Goal: Find specific page/section: Find specific page/section

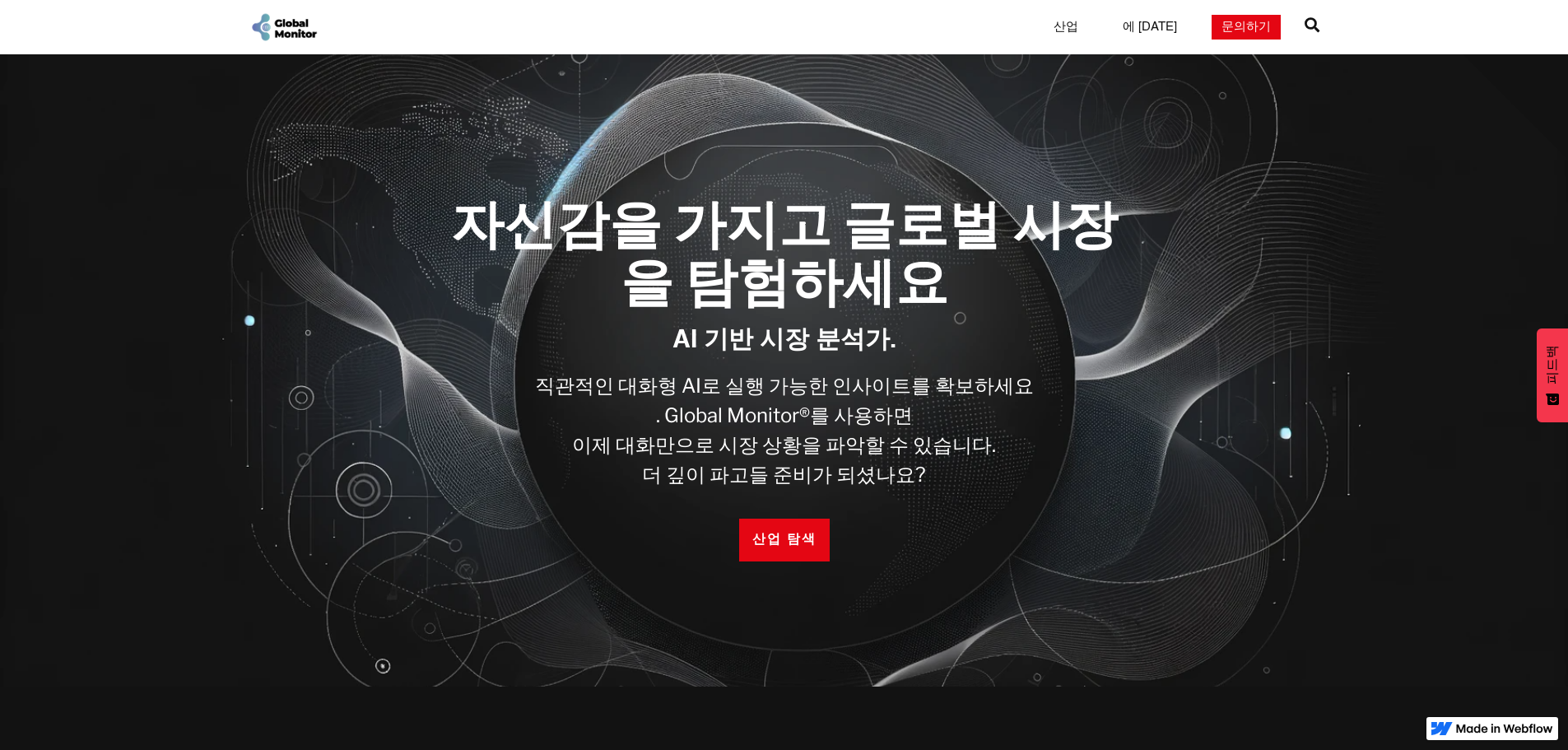
click at [1088, 28] on link "산업" at bounding box center [1066, 27] width 44 height 17
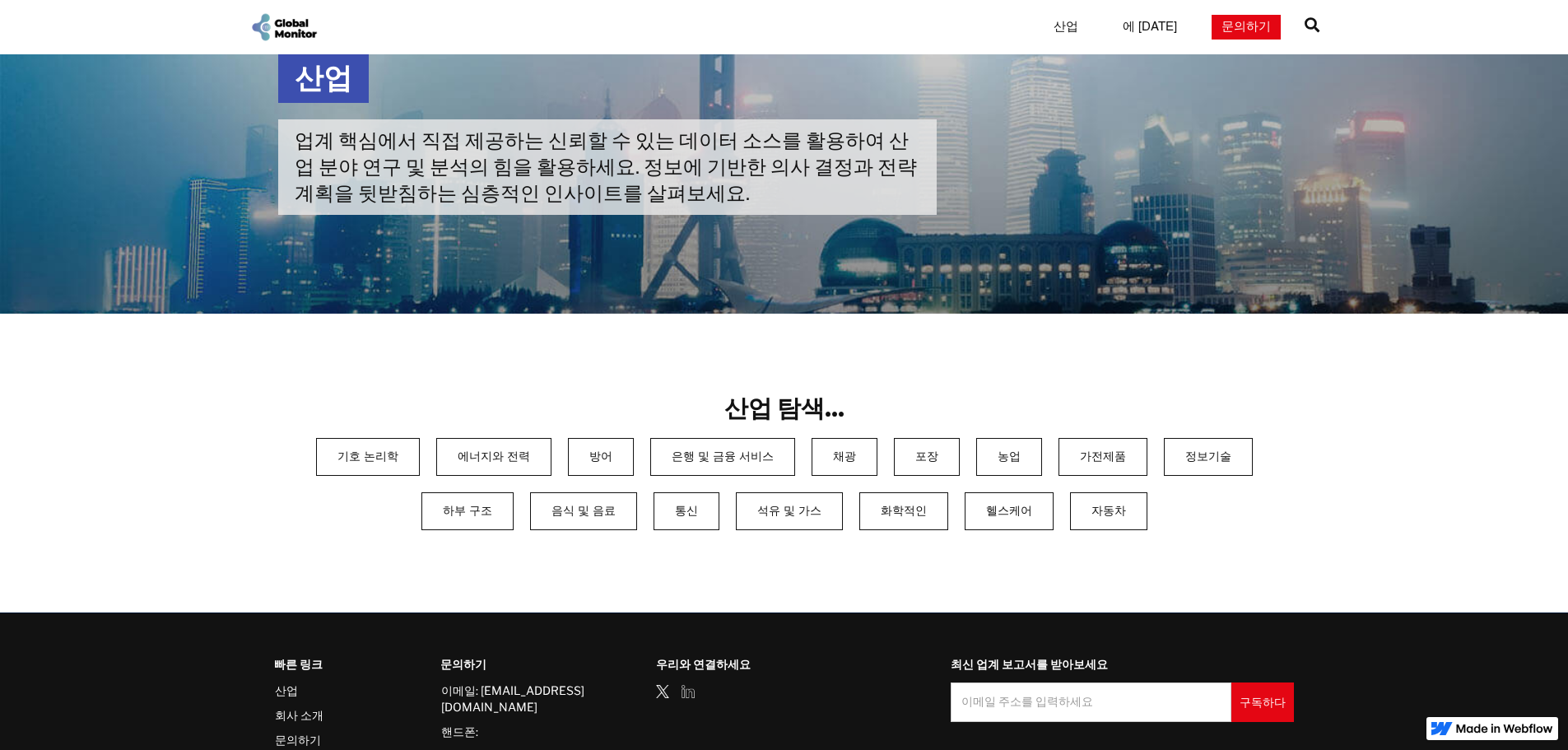
scroll to position [73, 0]
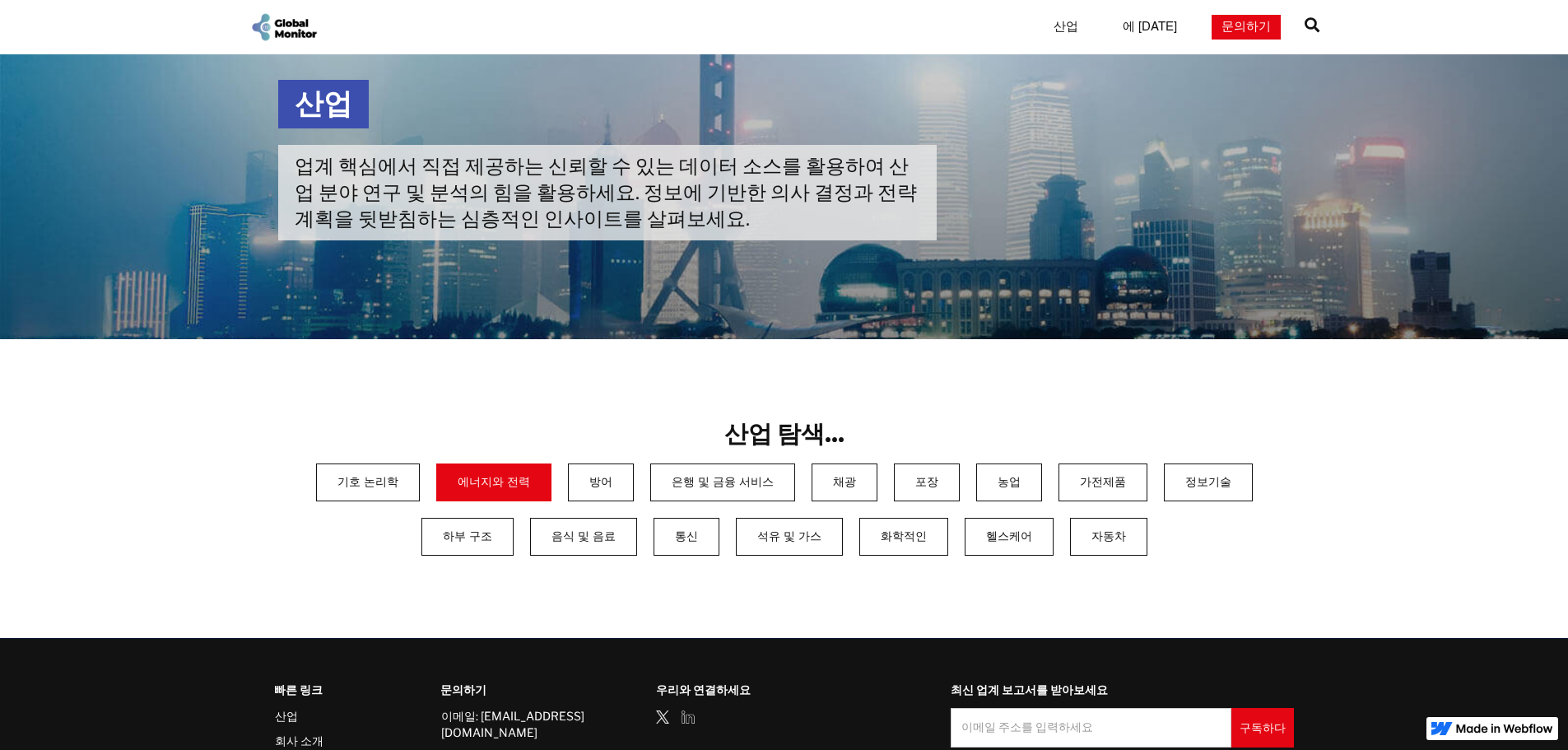
click at [436, 500] on link "에너지와 전력" at bounding box center [494, 482] width 116 height 38
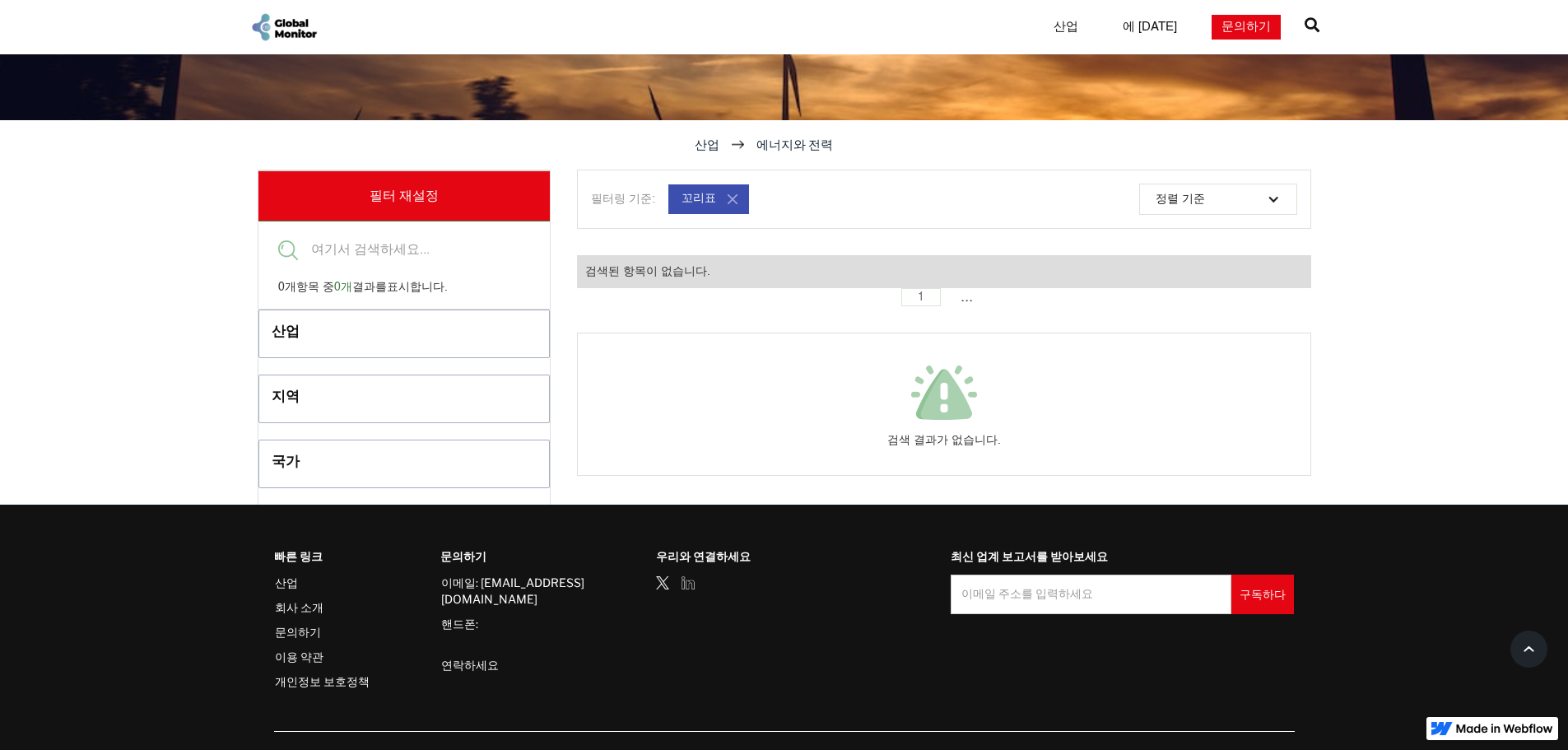
scroll to position [411, 0]
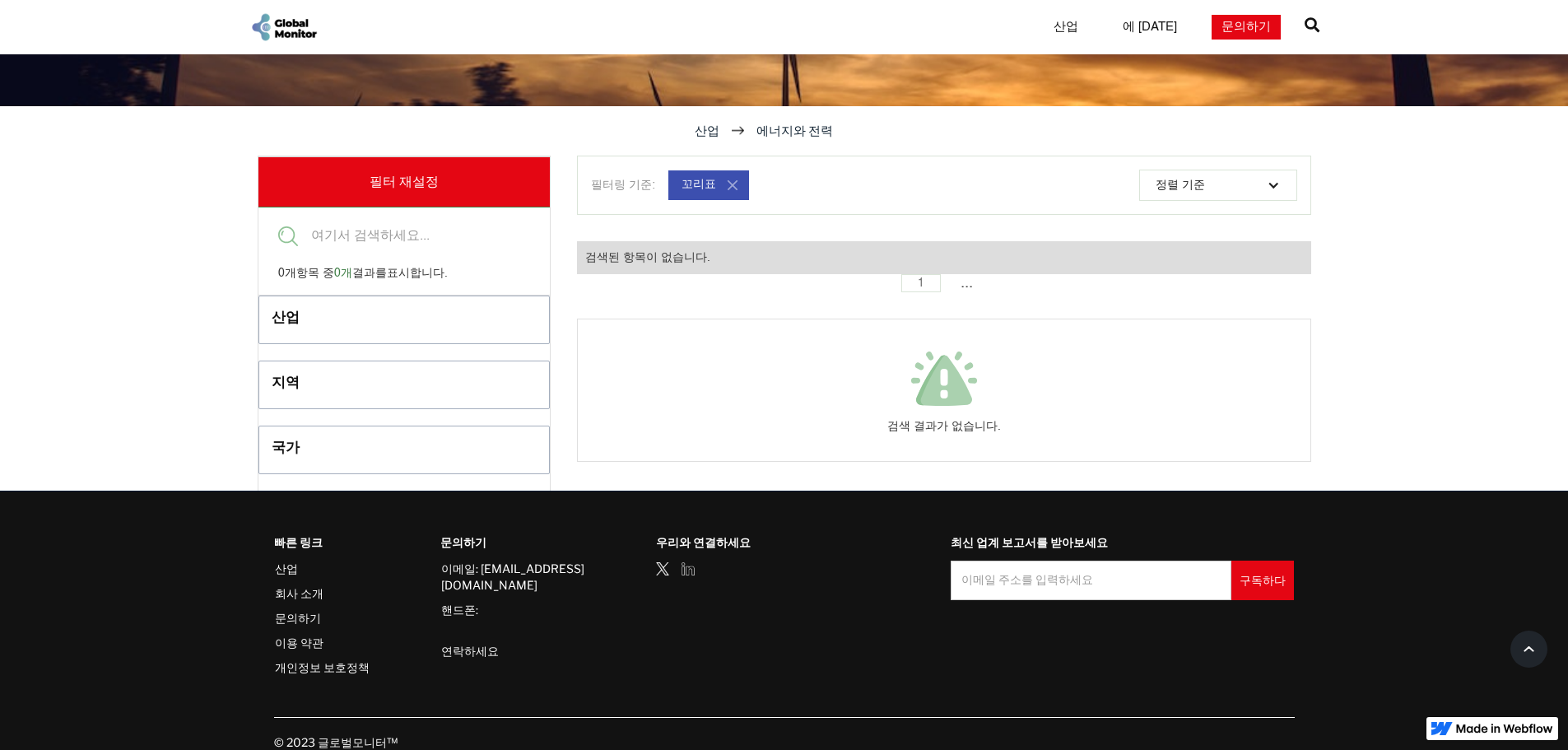
click at [420, 334] on div "산업" at bounding box center [373, 320] width 203 height 27
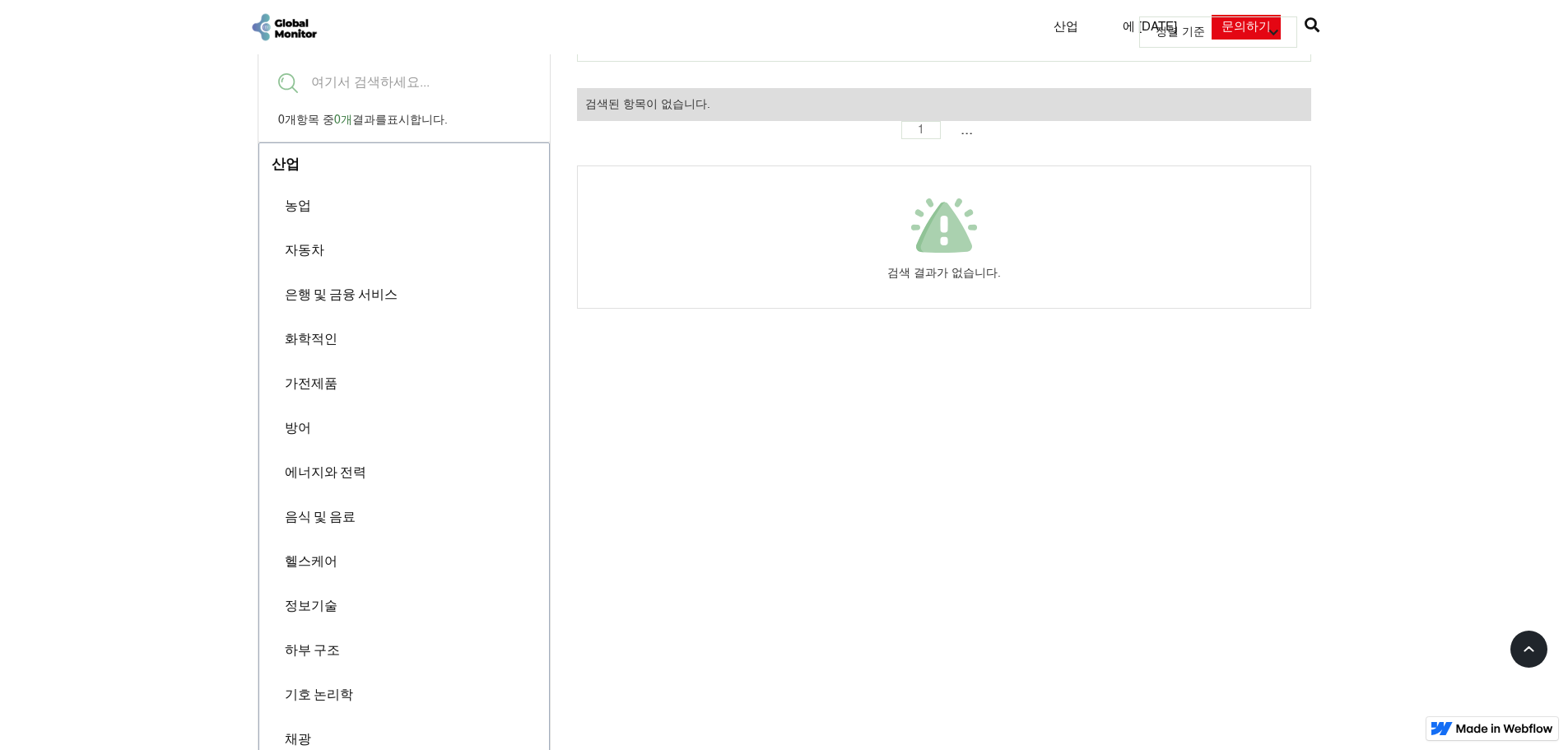
scroll to position [576, 0]
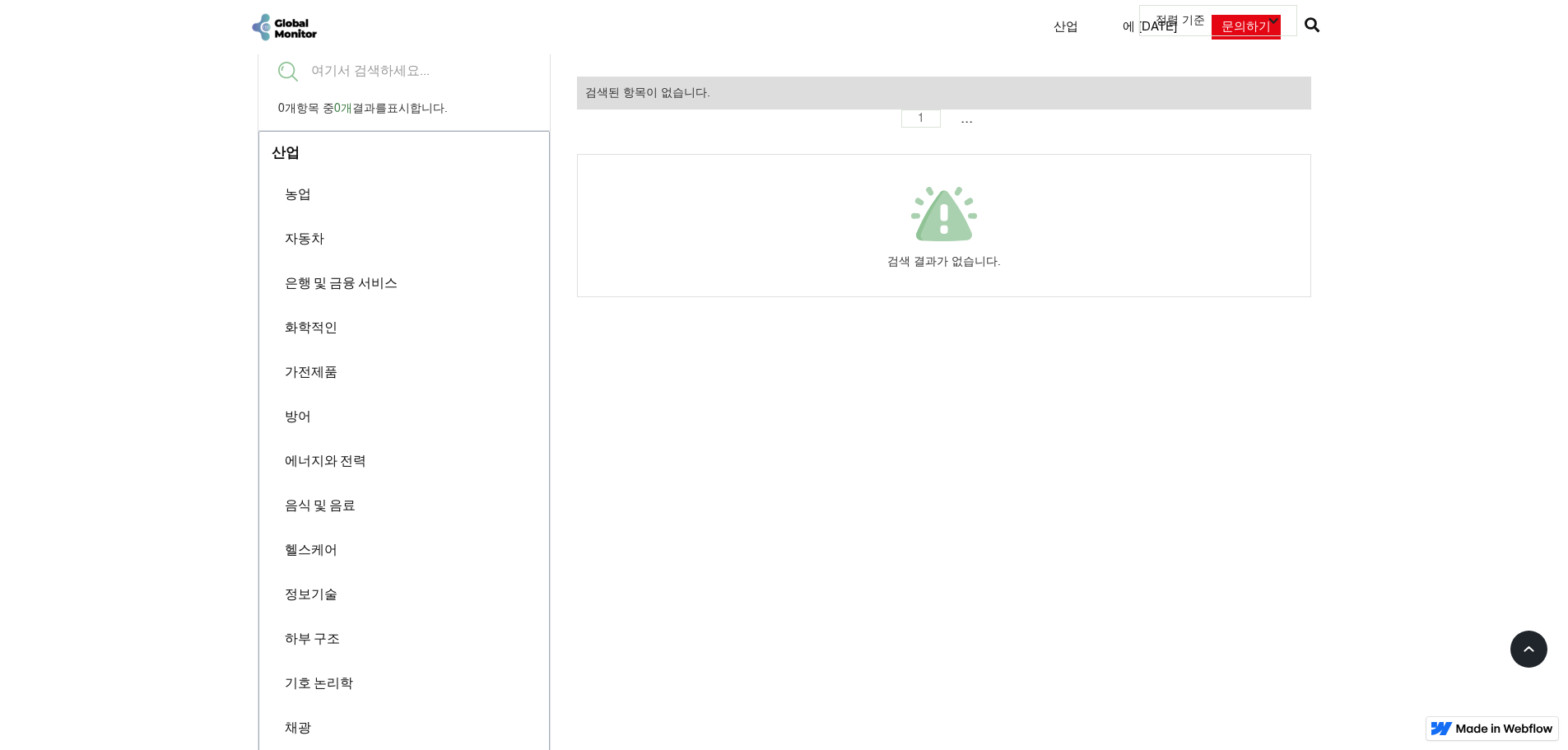
click at [300, 202] on font "농업" at bounding box center [298, 194] width 26 height 16
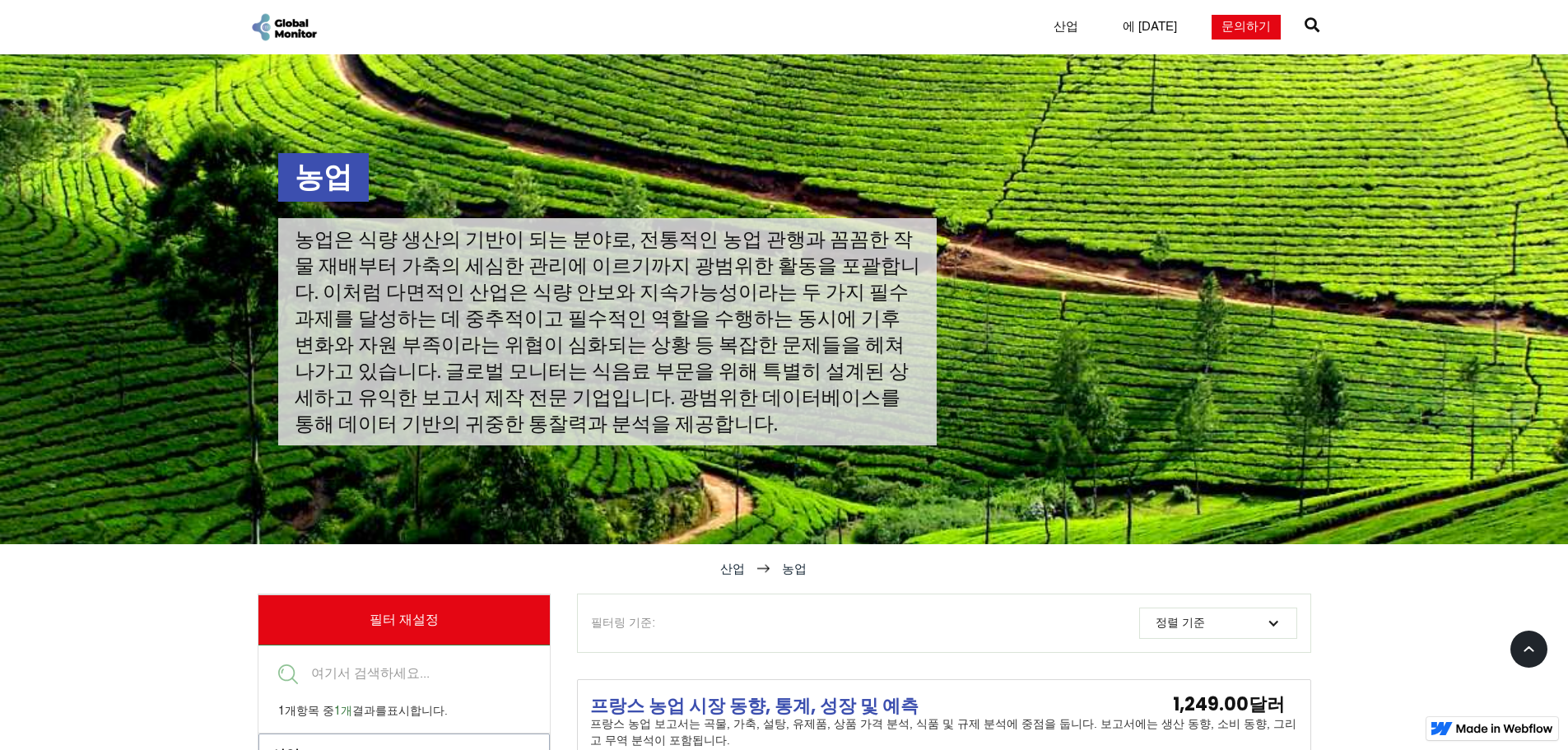
scroll to position [455, 0]
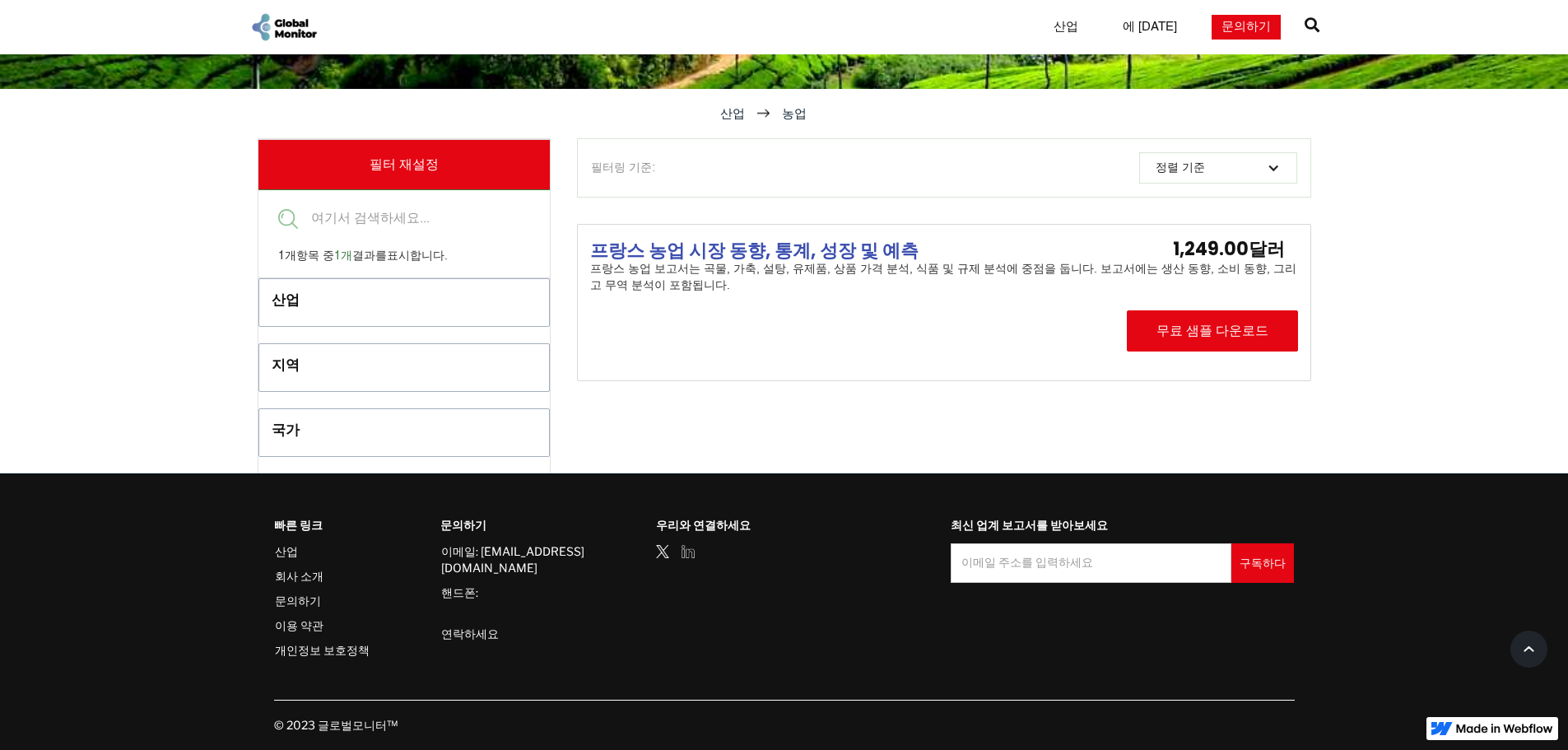
drag, startPoint x: 784, startPoint y: 376, endPoint x: 777, endPoint y: 362, distance: 15.7
